Goal: Task Accomplishment & Management: Use online tool/utility

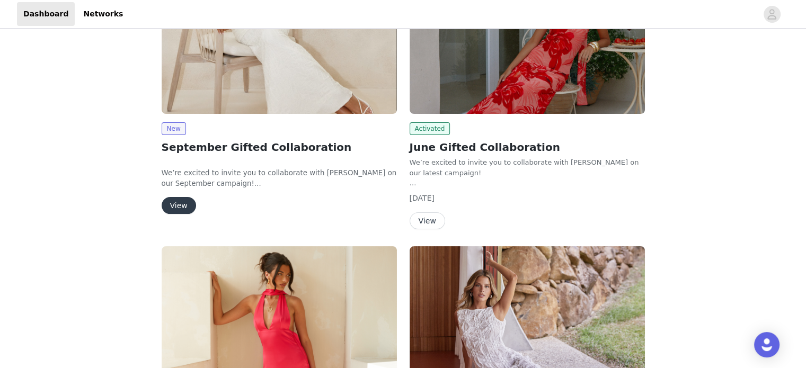
scroll to position [159, 0]
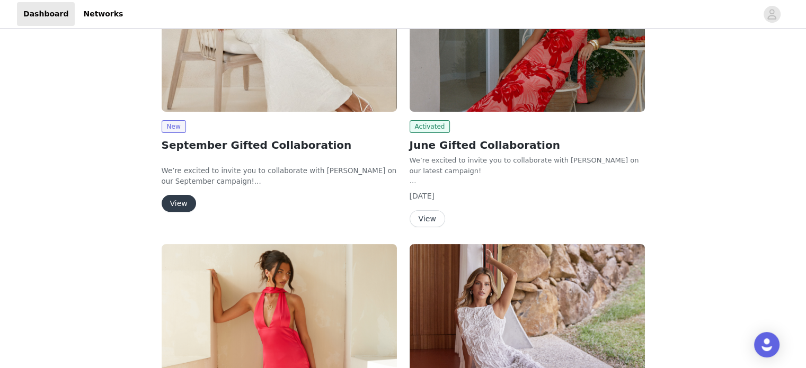
click at [432, 222] on button "View" at bounding box center [428, 218] width 36 height 17
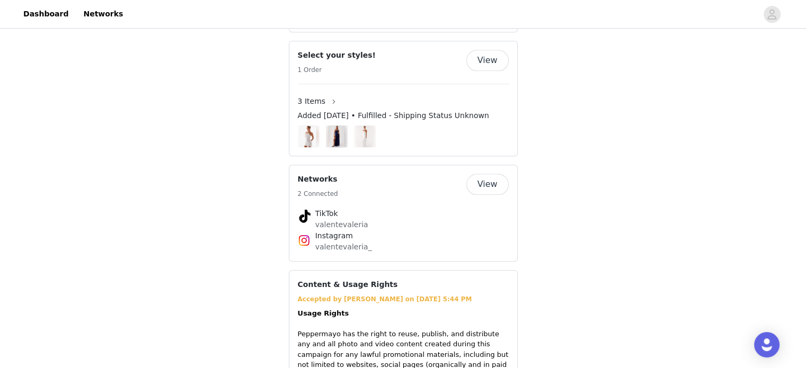
scroll to position [159, 0]
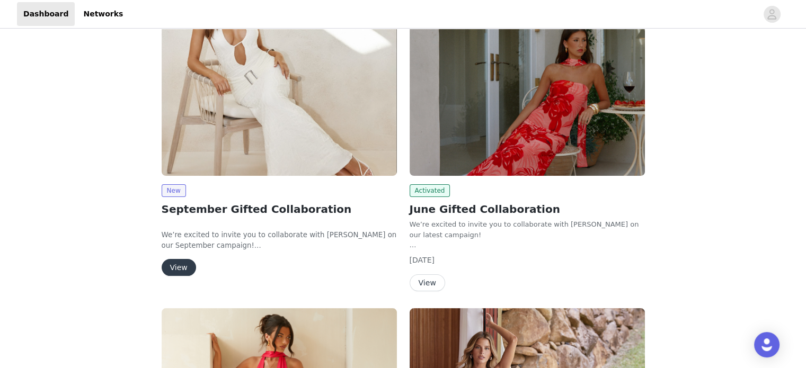
scroll to position [99, 0]
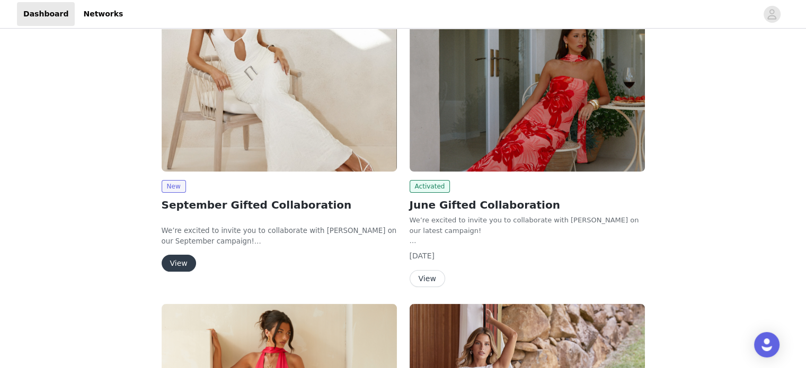
click at [185, 266] on button "View" at bounding box center [179, 263] width 34 height 17
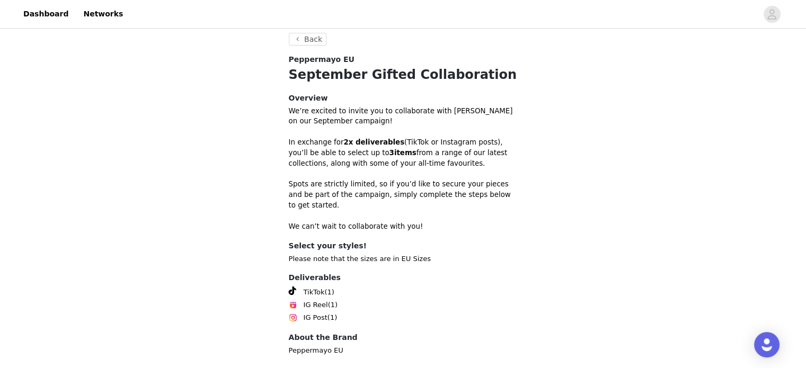
scroll to position [348, 0]
